Goal: Transaction & Acquisition: Purchase product/service

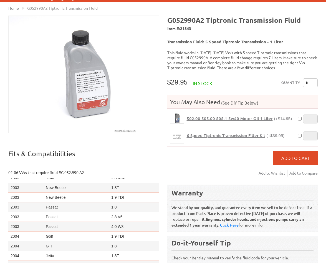
scroll to position [56, 0]
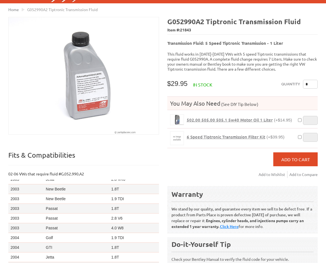
click at [271, 82] on input "*" at bounding box center [310, 84] width 15 height 9
type input "*"
click at [271, 156] on span "Add to Cart" at bounding box center [295, 159] width 29 height 6
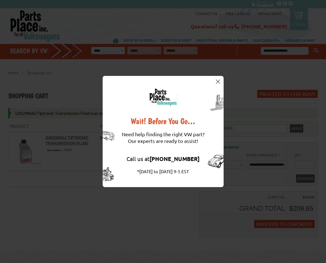
click at [219, 81] on img at bounding box center [218, 81] width 4 height 4
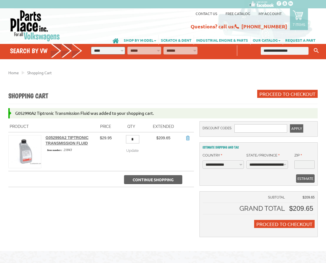
click at [205, 12] on link "Contact us" at bounding box center [207, 13] width 22 height 5
